Goal: Register for event/course

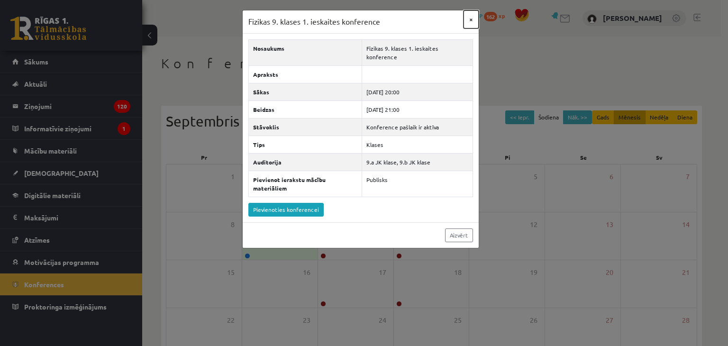
click at [470, 20] on button "×" at bounding box center [470, 19] width 15 height 18
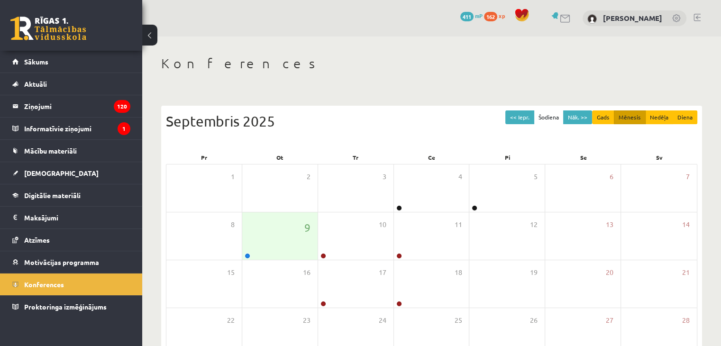
click at [221, 93] on div "Konferences << Iepr. Šodiena Nāk. >> Gads Mēnesis Nedēļa Diena [DATE] Pr Ot Tr …" at bounding box center [431, 244] width 579 height 416
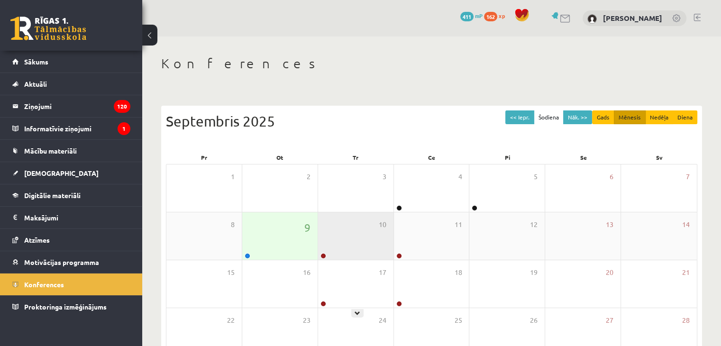
click at [338, 235] on div "10" at bounding box center [355, 235] width 75 height 47
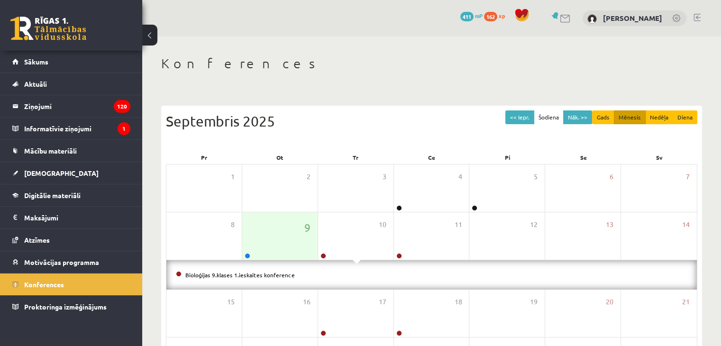
click at [243, 278] on li "Bioloģijas 9.klases 1.ieskaites konference" at bounding box center [431, 275] width 511 height 10
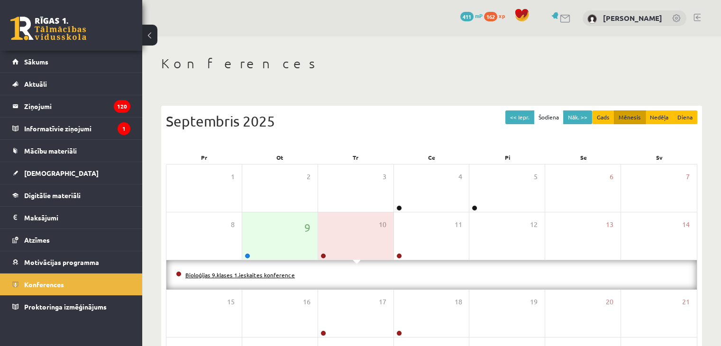
click at [243, 275] on link "Bioloģijas 9.klases 1.ieskaites konference" at bounding box center [239, 275] width 109 height 8
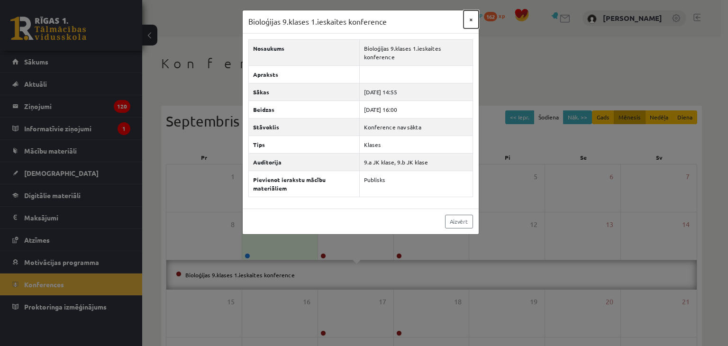
click at [469, 18] on button "×" at bounding box center [470, 19] width 15 height 18
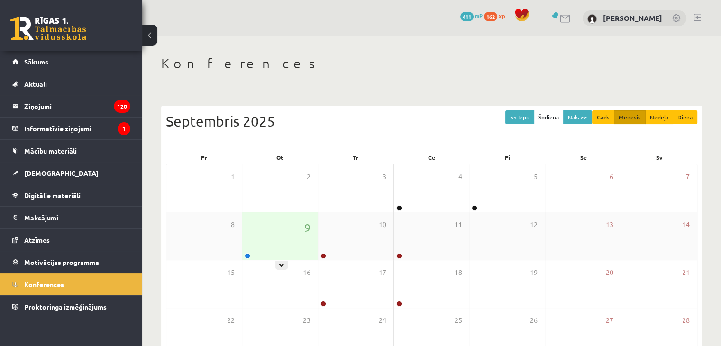
click at [271, 226] on div "9" at bounding box center [279, 235] width 75 height 47
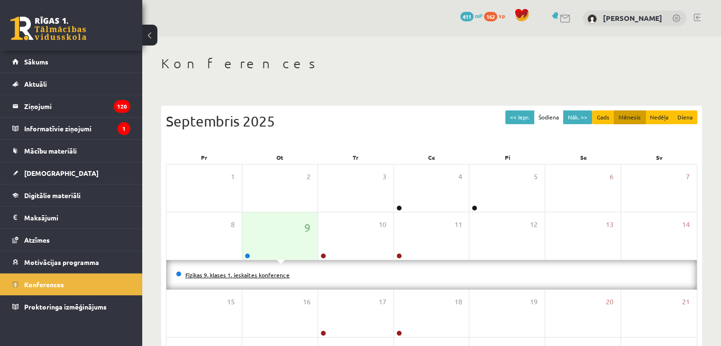
click at [224, 276] on link "Fizikas 9. klases 1. ieskaites konference" at bounding box center [237, 275] width 104 height 8
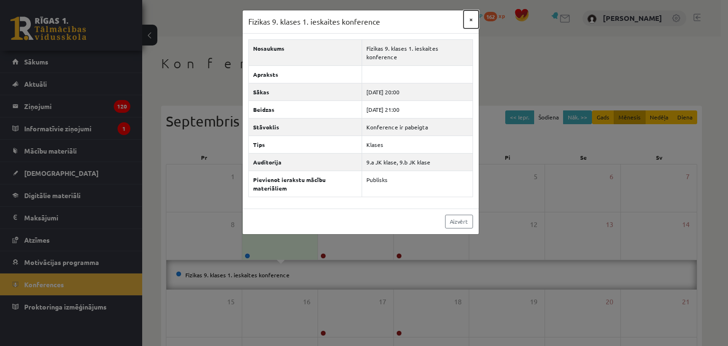
click at [468, 21] on button "×" at bounding box center [470, 19] width 15 height 18
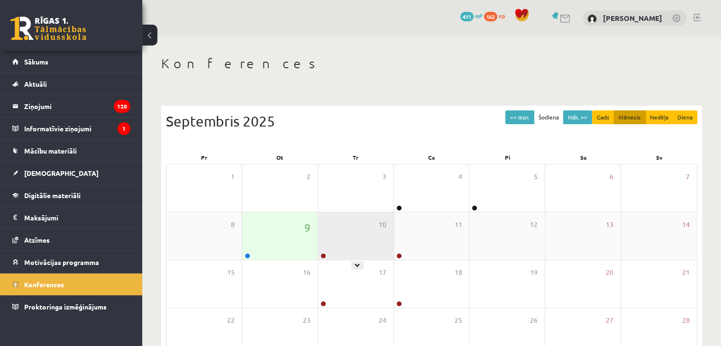
click at [333, 241] on div "10" at bounding box center [355, 235] width 75 height 47
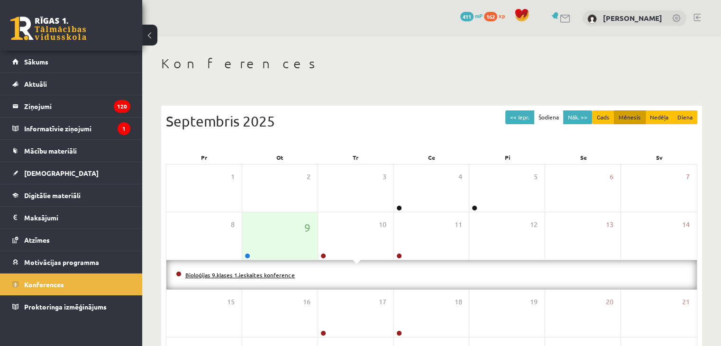
click at [263, 275] on link "Bioloģijas 9.klases 1.ieskaites konference" at bounding box center [239, 275] width 109 height 8
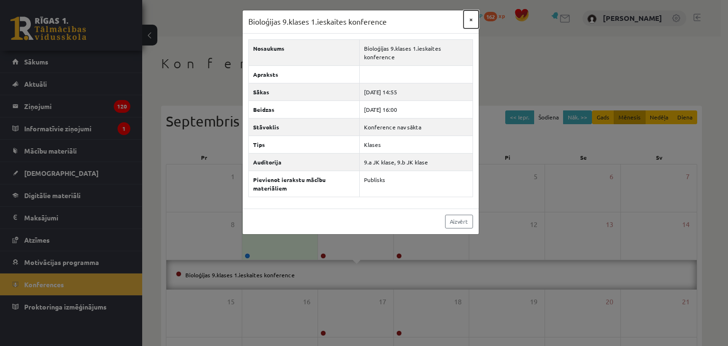
click at [472, 22] on button "×" at bounding box center [470, 19] width 15 height 18
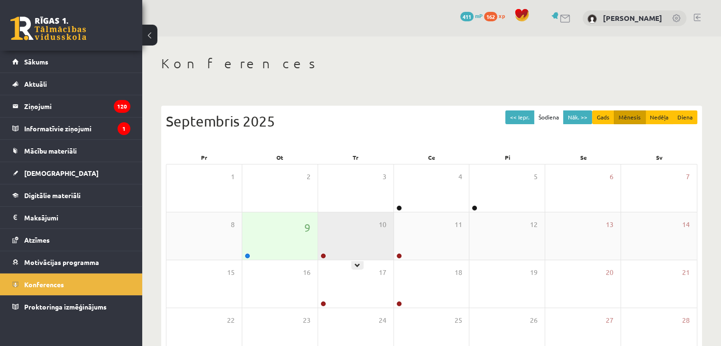
click at [381, 251] on div "10" at bounding box center [355, 235] width 75 height 47
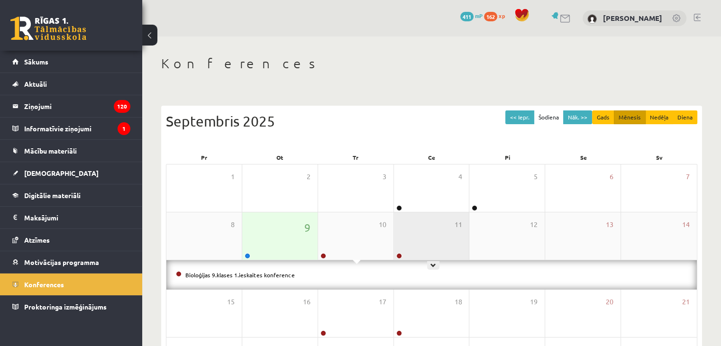
click at [425, 243] on div "11" at bounding box center [431, 235] width 75 height 47
